Goal: Information Seeking & Learning: Learn about a topic

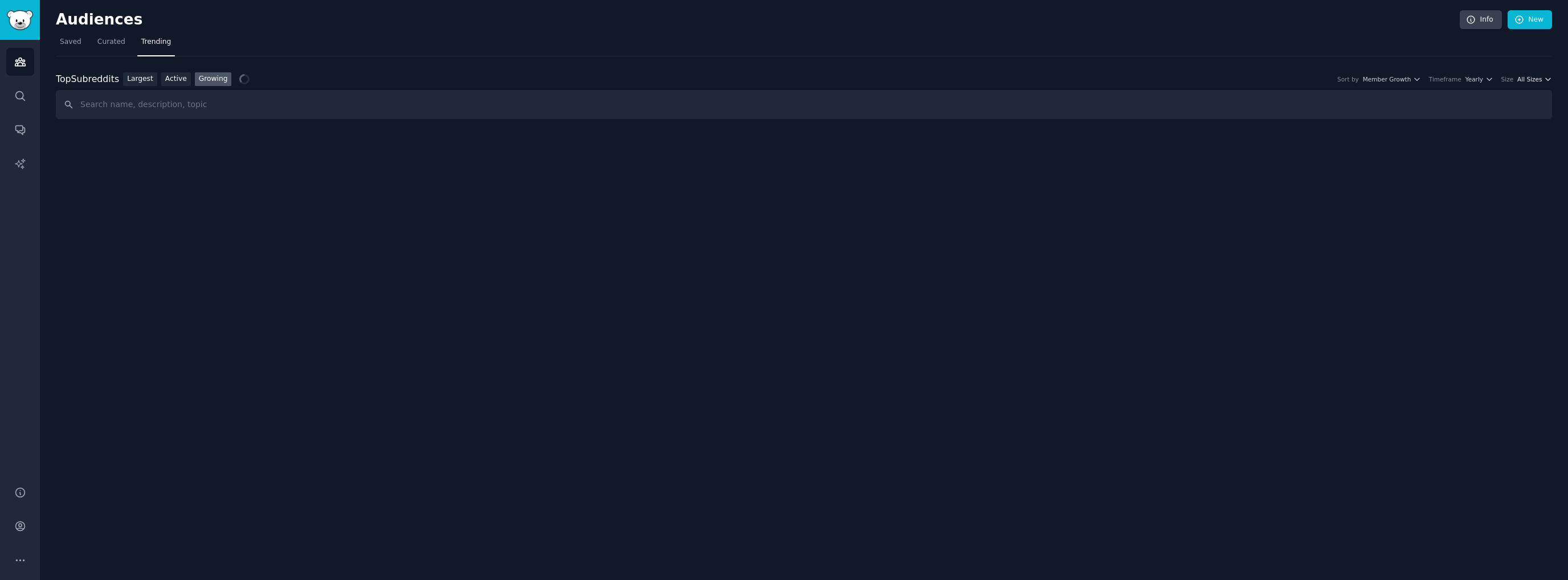
click at [1534, 77] on span "All Sizes" at bounding box center [1530, 80] width 25 height 8
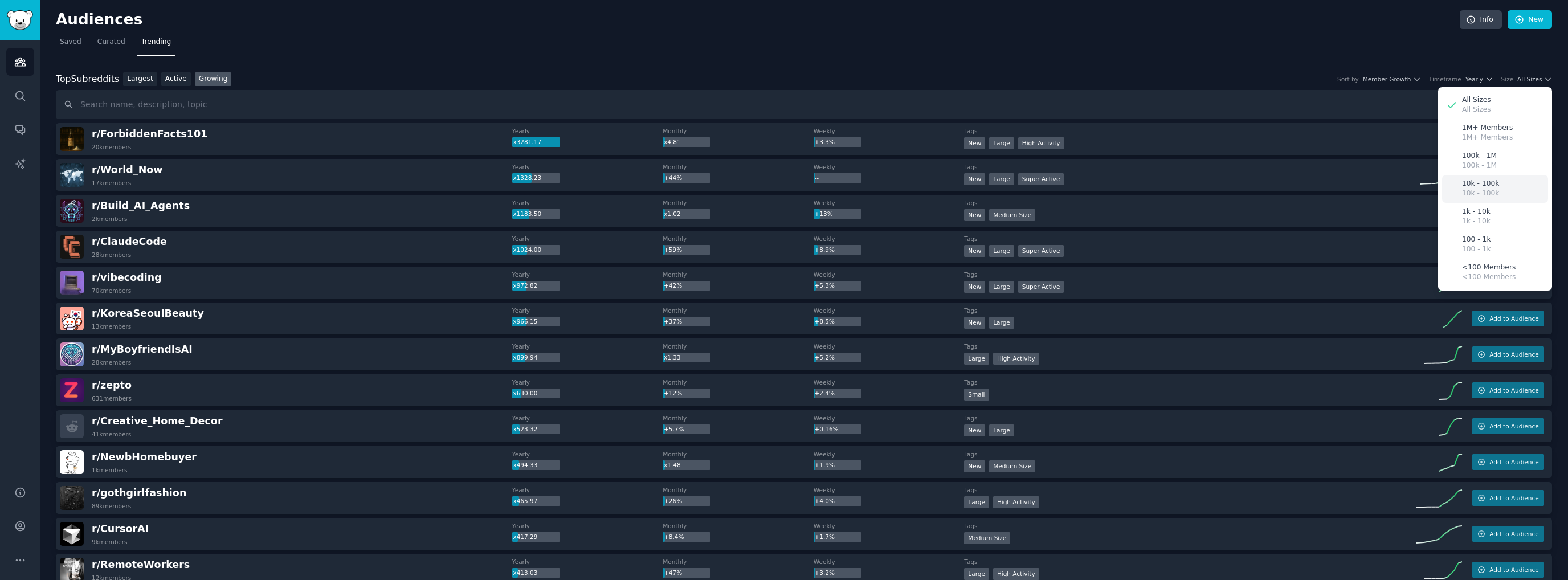
click at [1494, 192] on div "10k - 100k 10k - 100k" at bounding box center [1495, 189] width 106 height 28
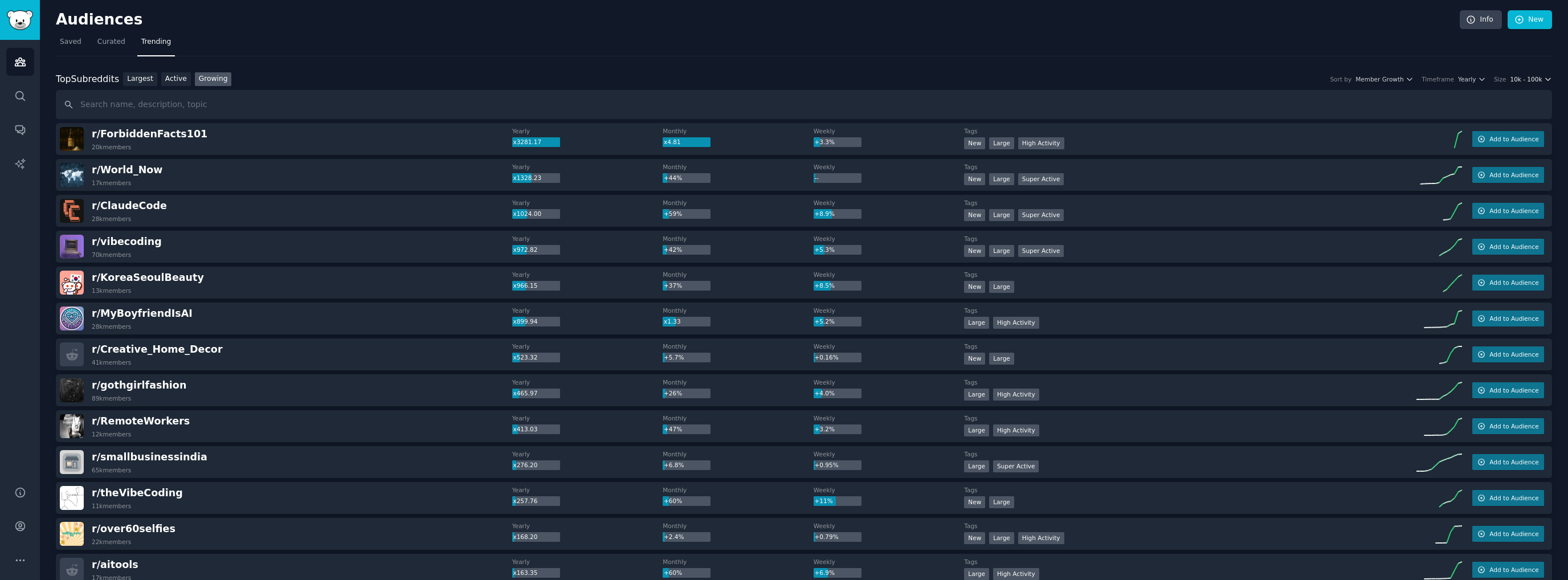
click at [1537, 77] on span "10k - 100k" at bounding box center [1526, 80] width 32 height 8
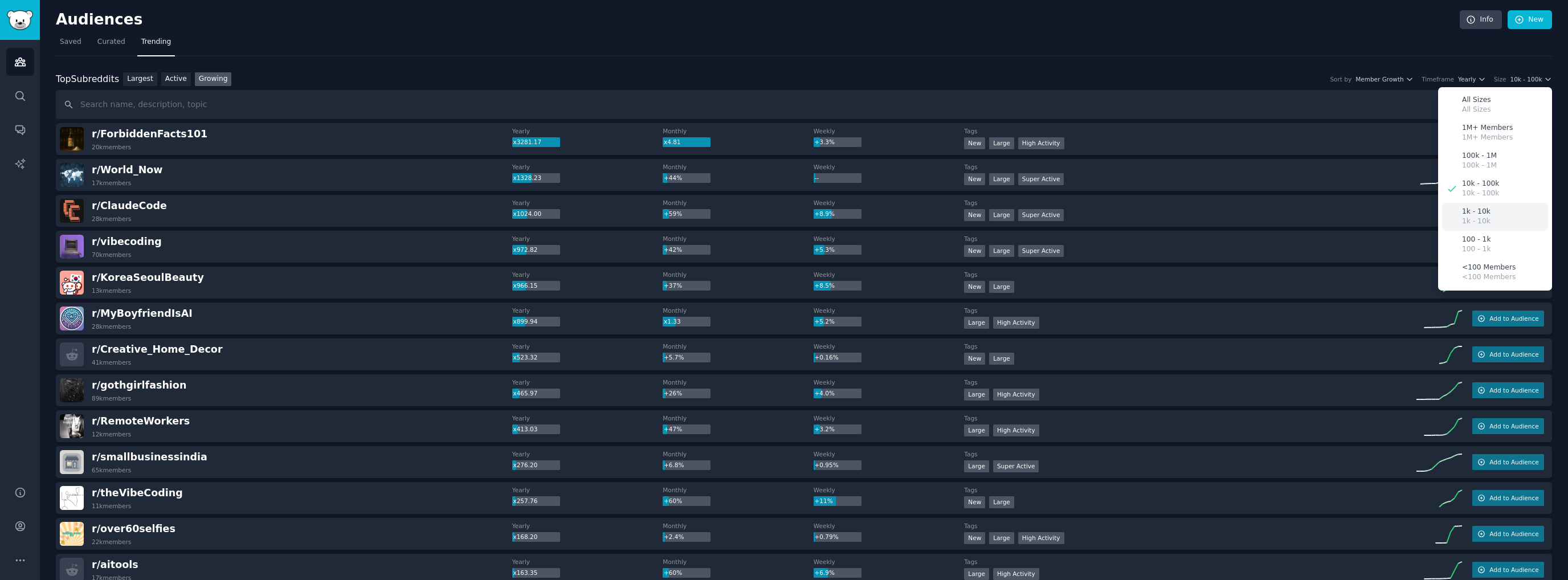
click at [1474, 215] on p "1k - 10k" at bounding box center [1476, 212] width 29 height 10
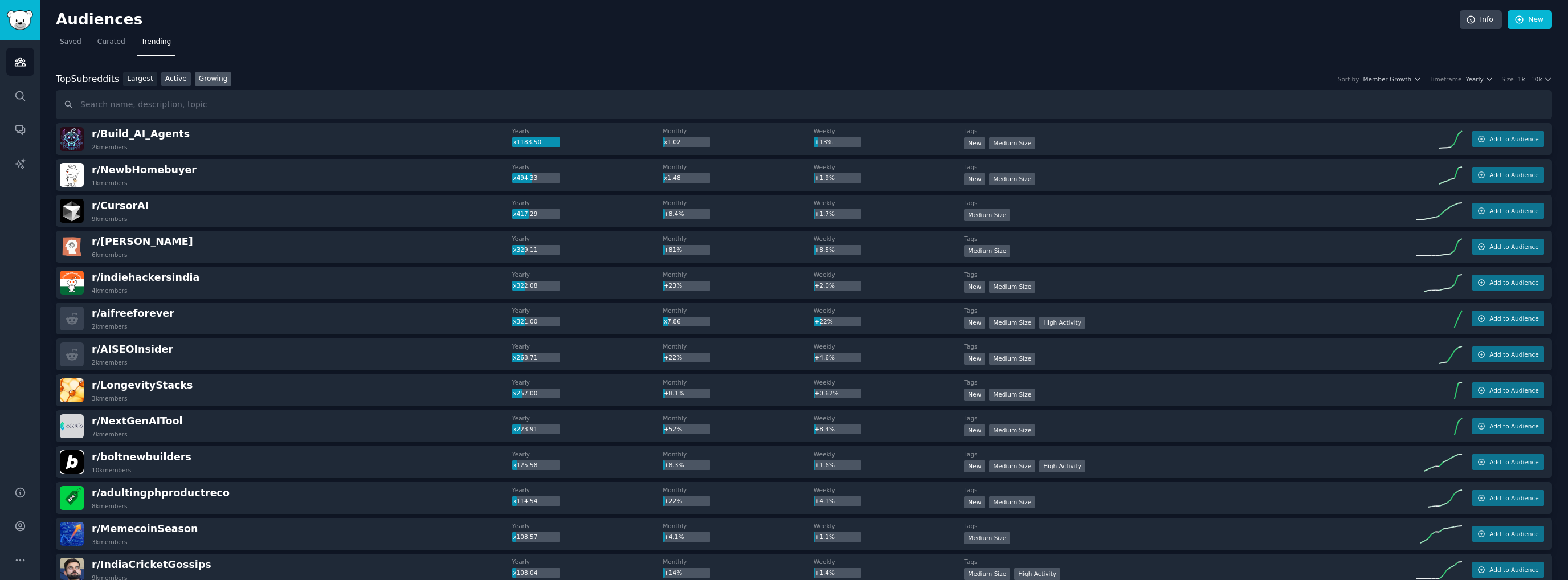
click at [164, 73] on link "Active" at bounding box center [175, 80] width 29 height 14
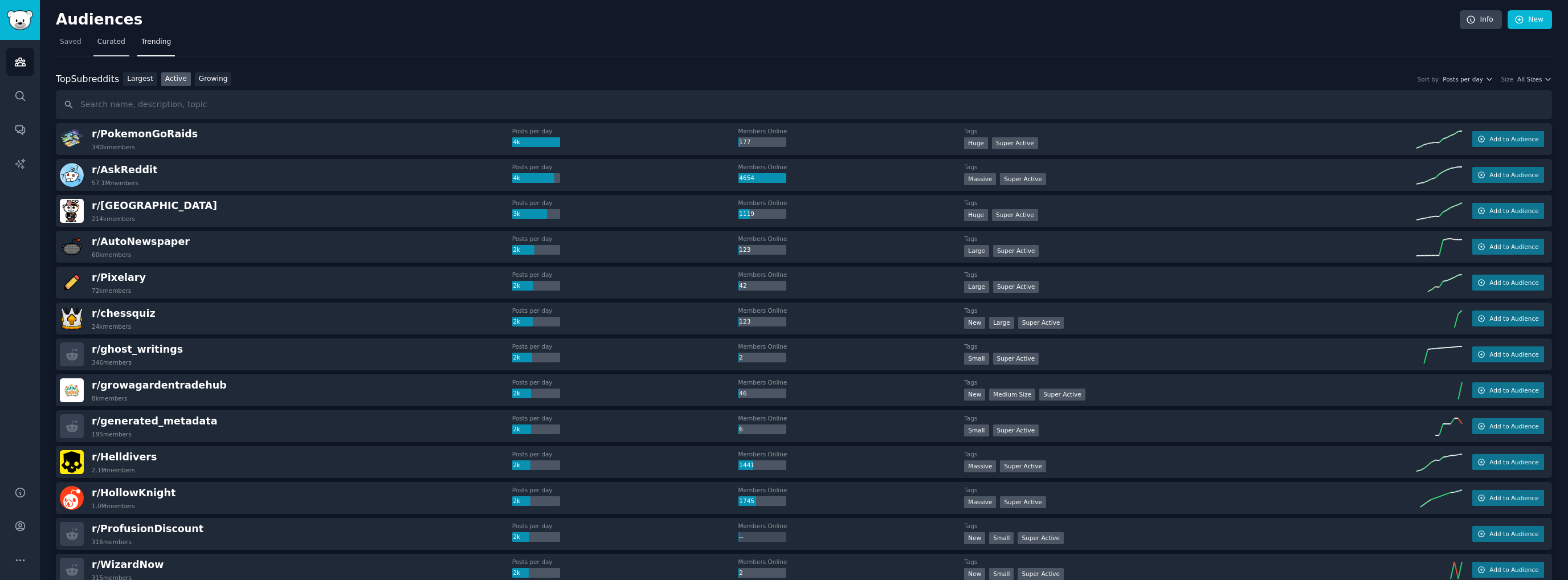
click at [106, 43] on span "Curated" at bounding box center [111, 42] width 28 height 10
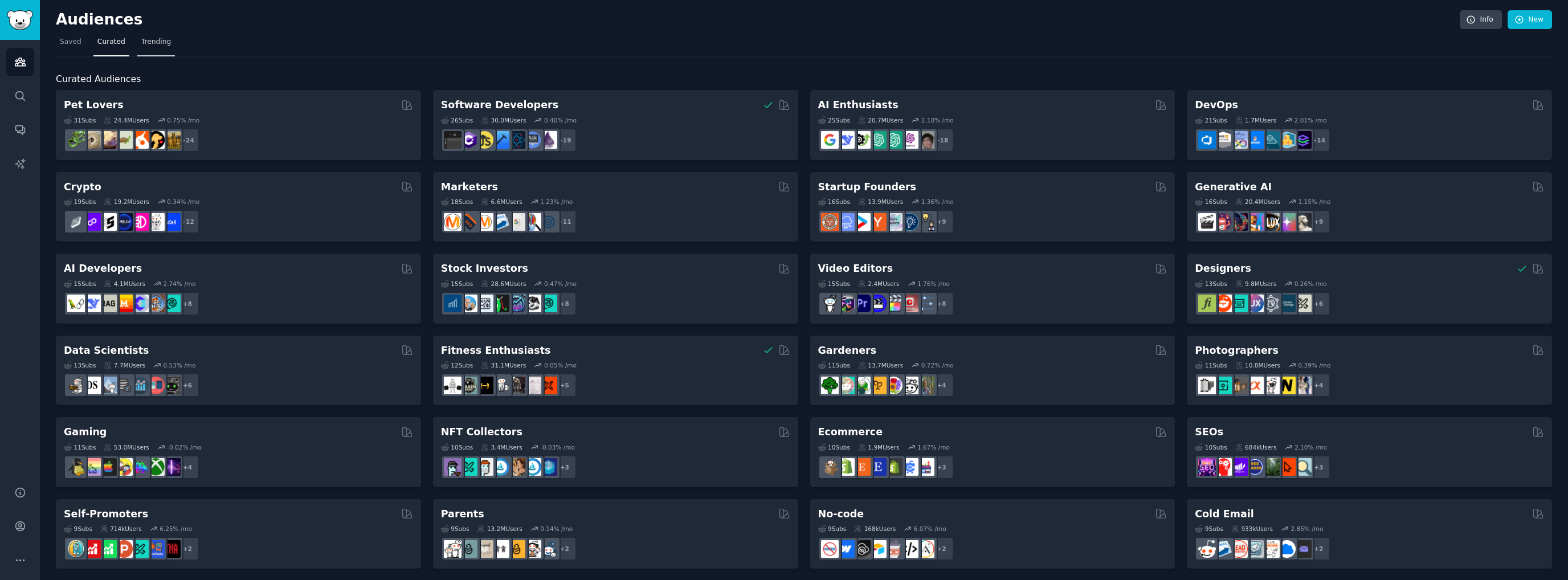
click at [141, 45] on span "Trending" at bounding box center [156, 42] width 29 height 10
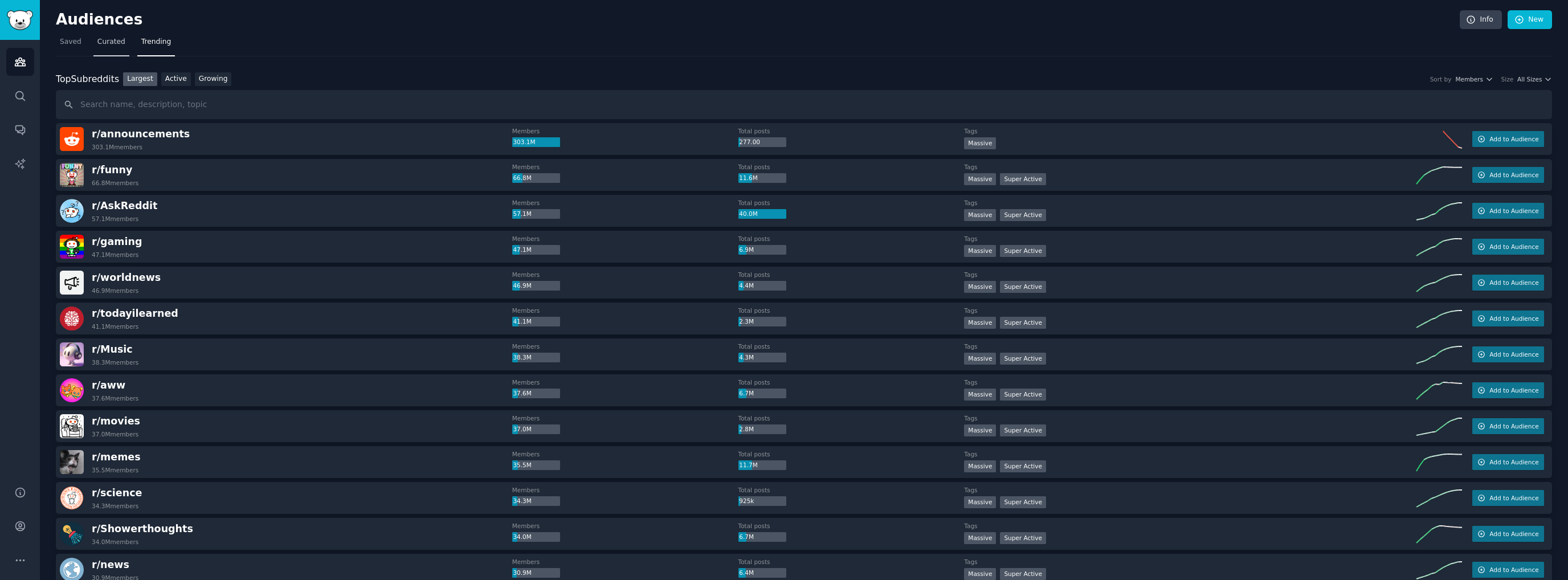
click at [100, 40] on span "Curated" at bounding box center [111, 42] width 28 height 10
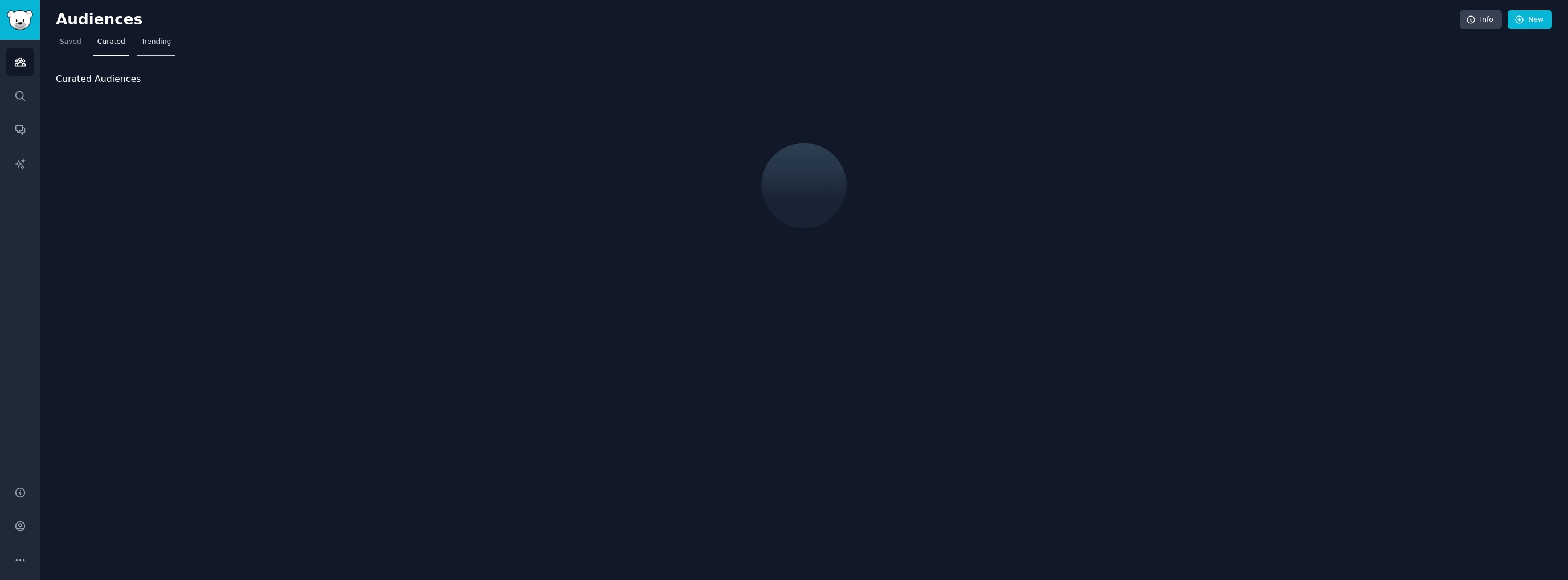
click at [156, 42] on span "Trending" at bounding box center [156, 42] width 29 height 10
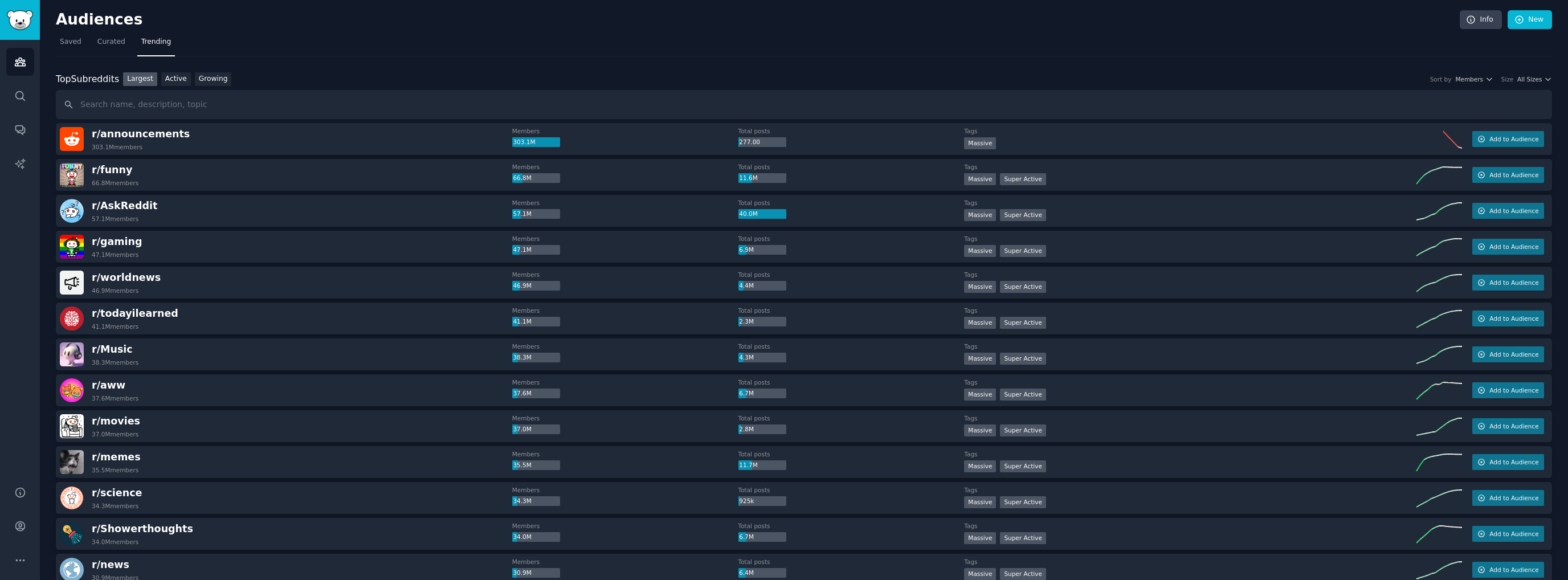
click at [1534, 83] on div "Top Subreddits Top Subreddits Largest Active Growing Sort by Members Size All S…" at bounding box center [803, 80] width 1496 height 14
click at [1534, 83] on div "Top Subreddits Top Subreddits Largest Active Growing Sort by Members Size All S…" at bounding box center [803, 80] width 1496 height 14
click at [1535, 77] on span "All Sizes" at bounding box center [1530, 80] width 25 height 8
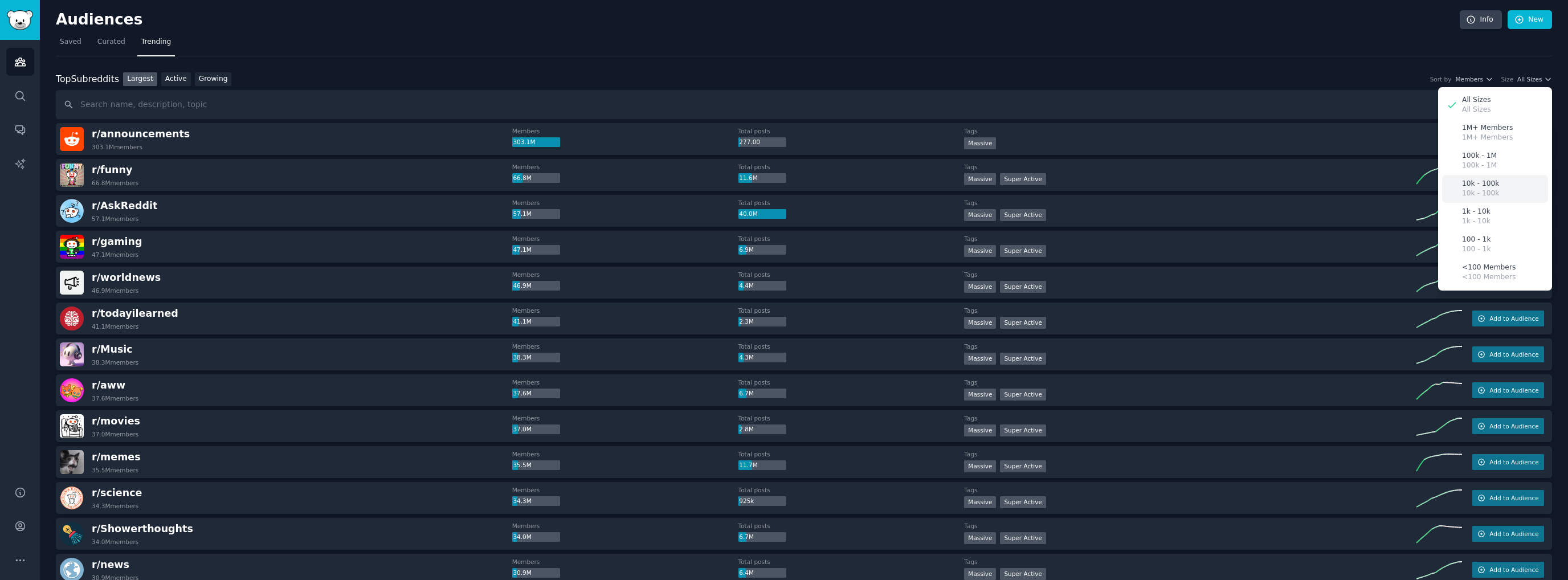
click at [1489, 190] on p "10k - 100k" at bounding box center [1480, 193] width 37 height 10
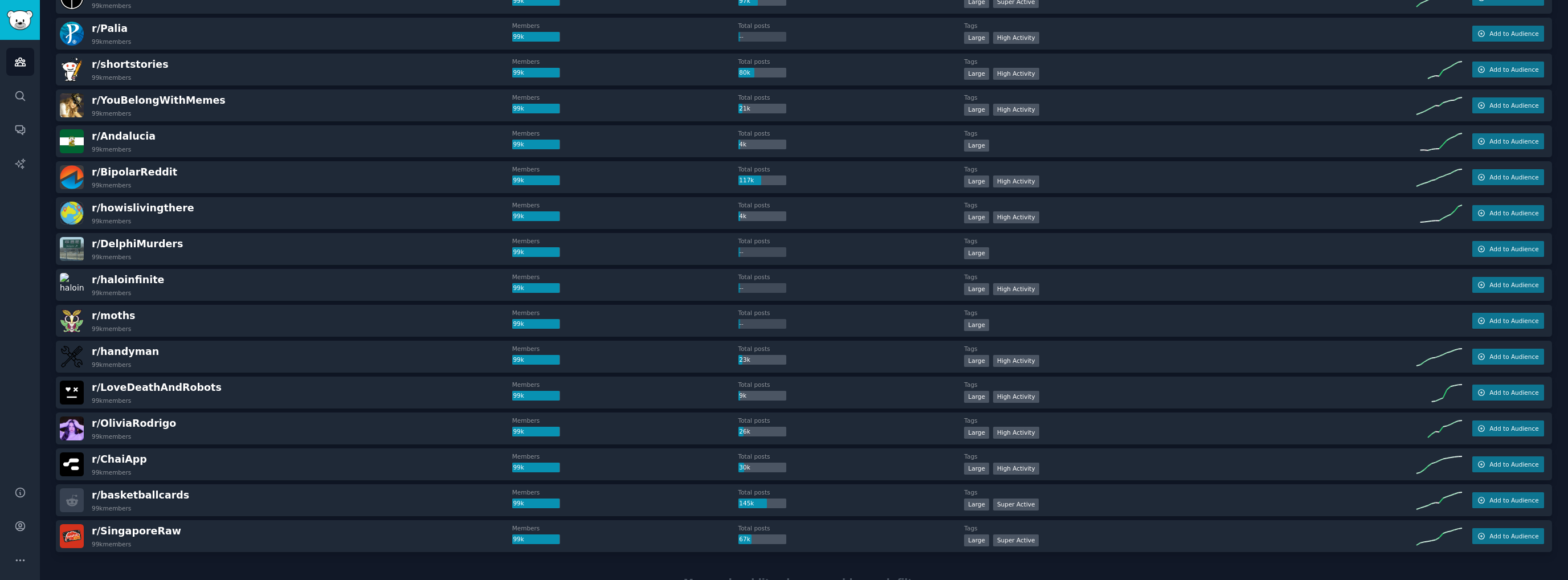
scroll to position [1411, 0]
